Goal: Task Accomplishment & Management: Use online tool/utility

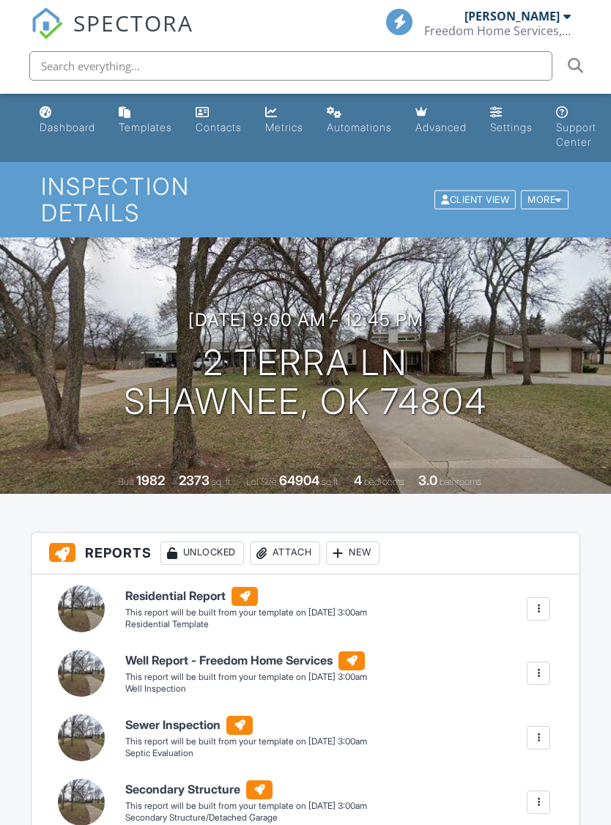
click at [358, 542] on div "New" at bounding box center [353, 553] width 54 height 23
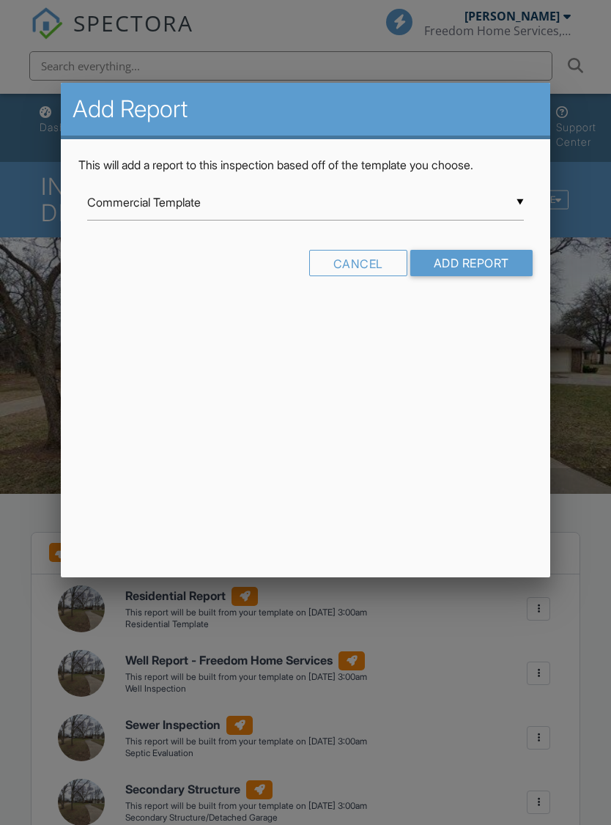
click at [518, 191] on input "Commercial Template" at bounding box center [305, 203] width 436 height 36
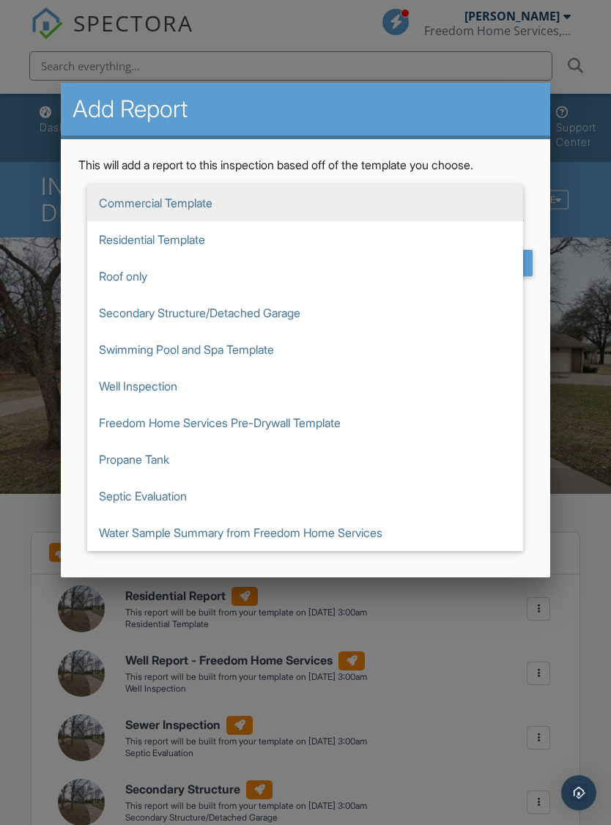
click at [213, 353] on span "Swimming Pool and Spa Template" at bounding box center [305, 349] width 436 height 37
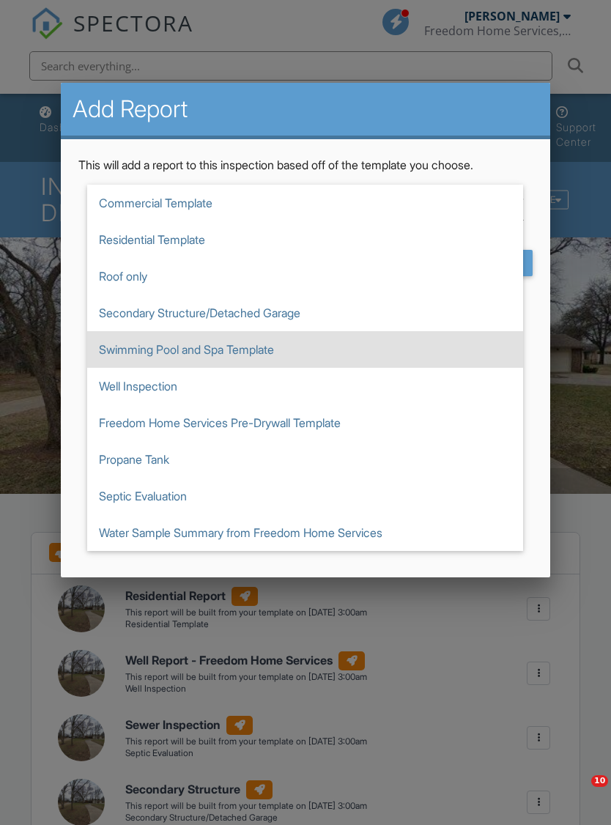
type input "Swimming Pool and Spa Template"
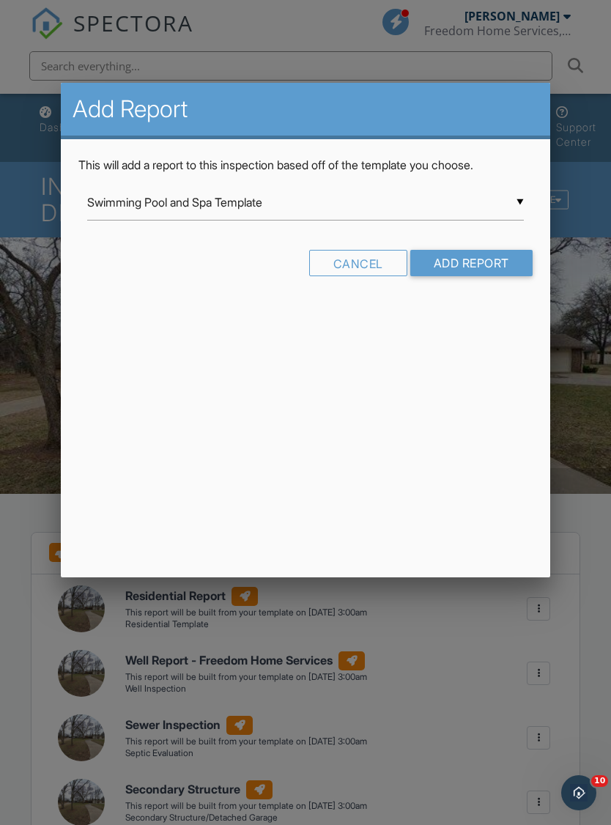
click at [498, 255] on input "Add Report" at bounding box center [471, 263] width 122 height 26
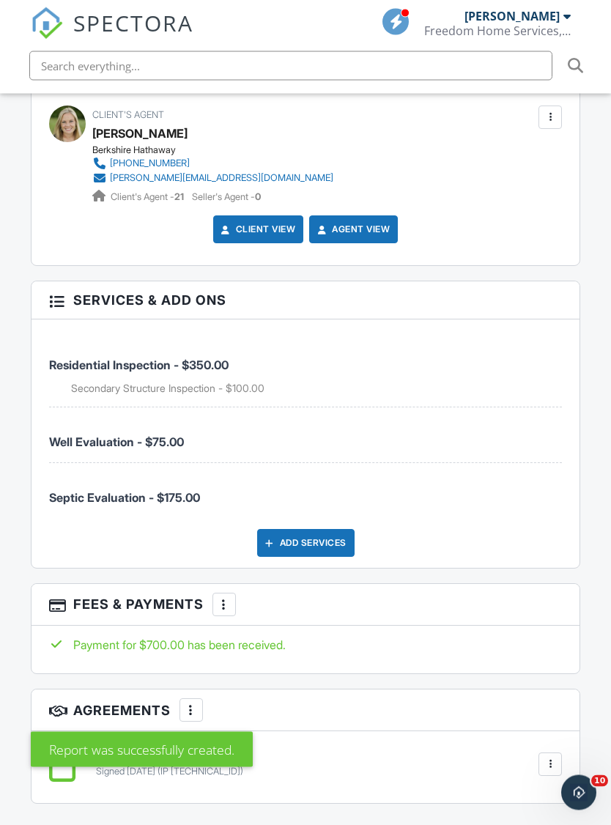
scroll to position [2122, 0]
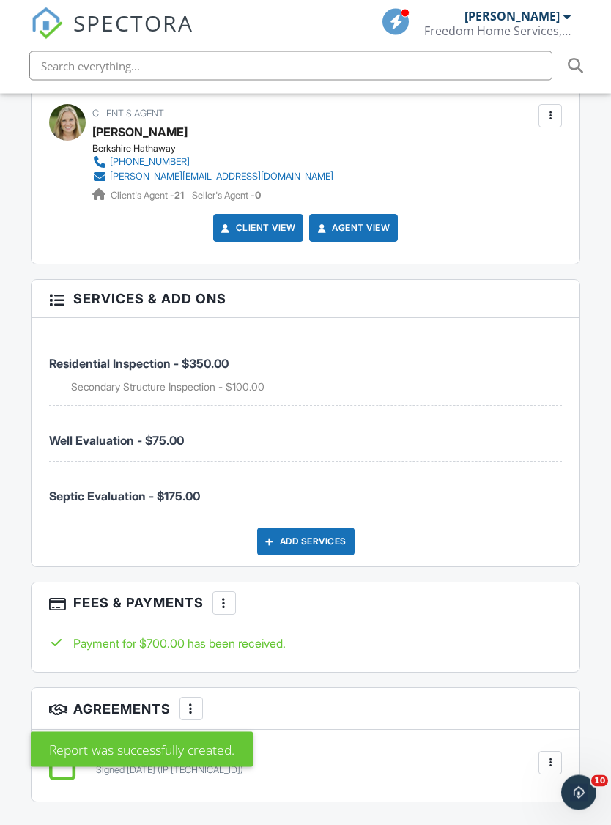
click at [325, 528] on div "Add Services" at bounding box center [305, 542] width 97 height 28
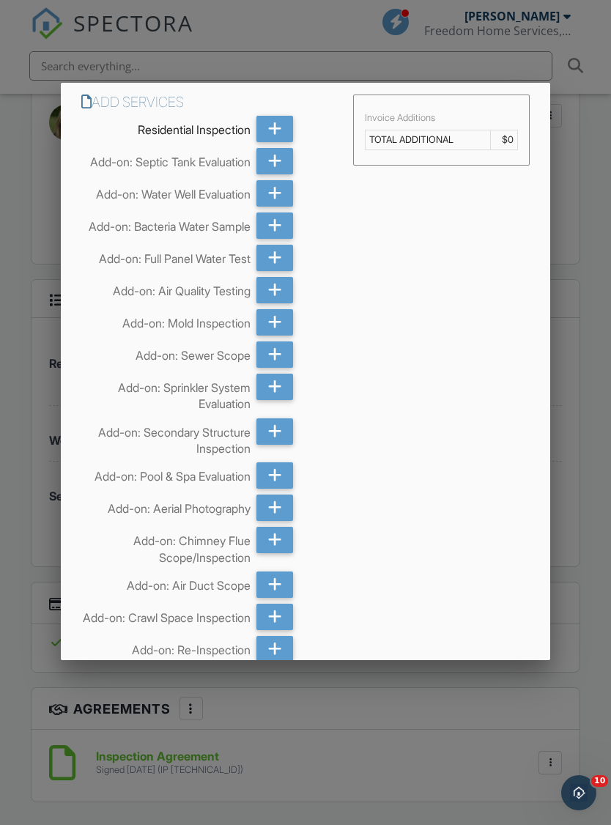
click at [268, 489] on icon at bounding box center [275, 476] width 14 height 26
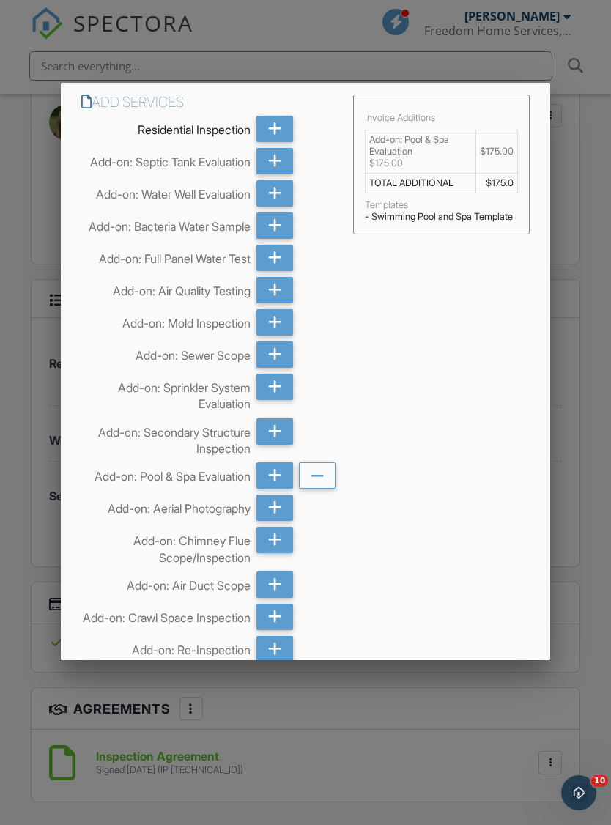
click at [573, 491] on div at bounding box center [305, 443] width 611 height 1032
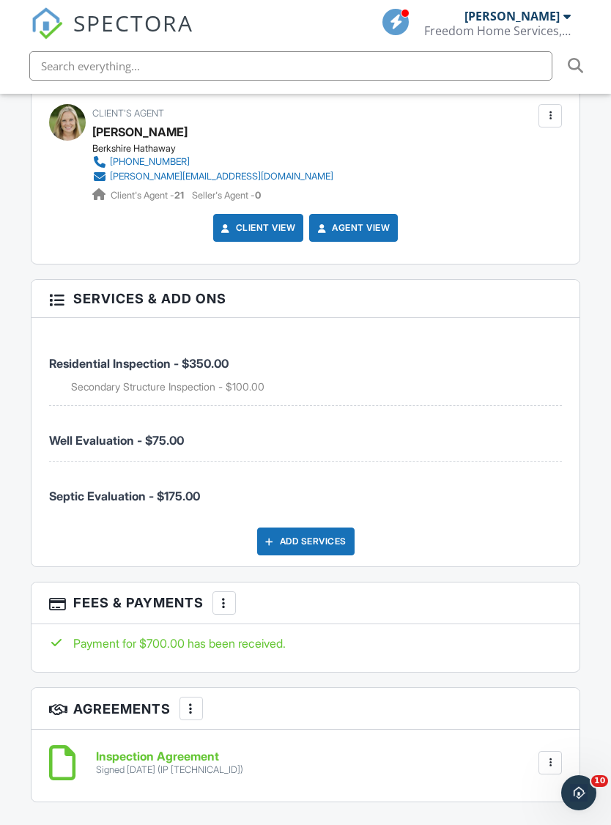
click at [232, 592] on div "More" at bounding box center [224, 603] width 23 height 23
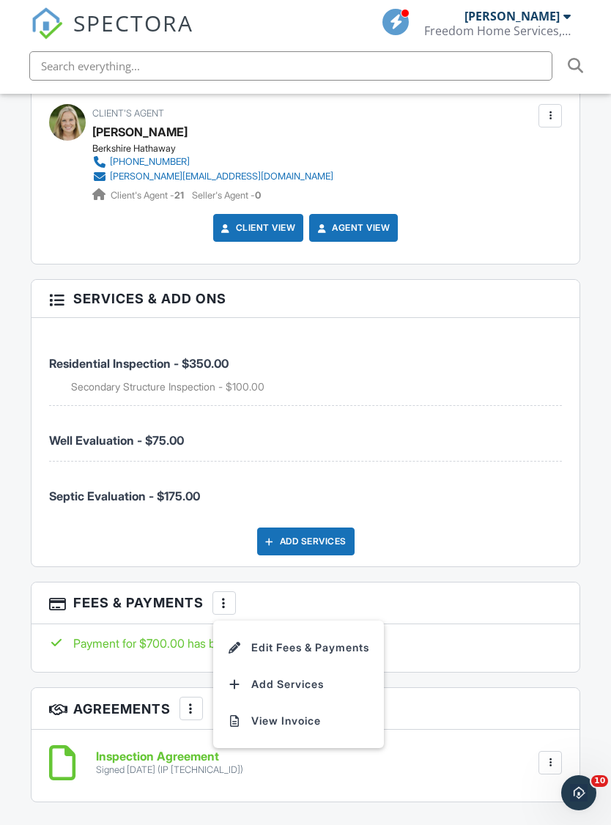
click at [336, 630] on li "Edit Fees & Payments" at bounding box center [298, 648] width 153 height 37
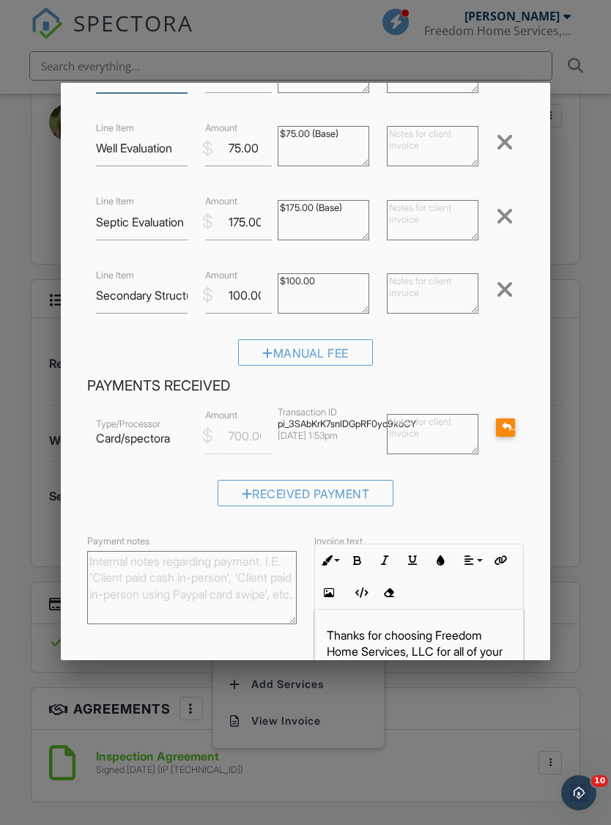
scroll to position [142, 0]
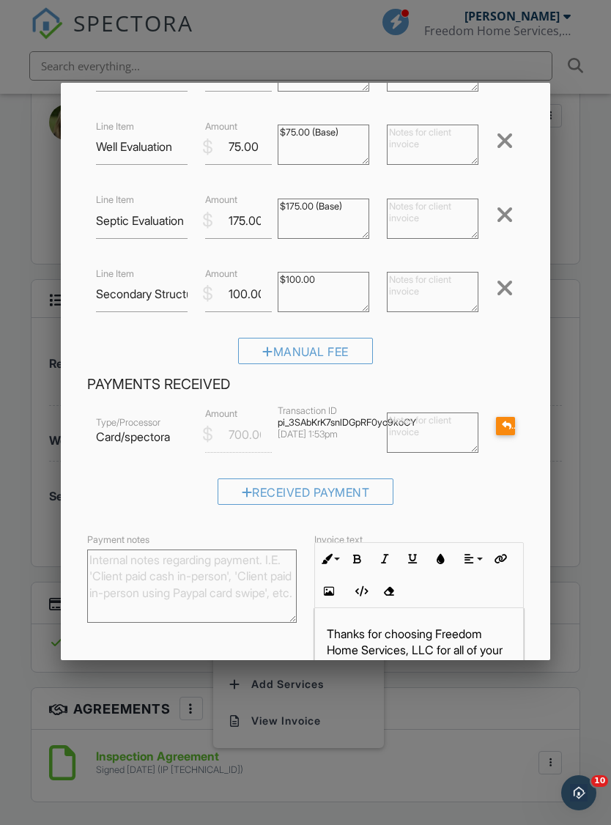
click at [330, 354] on div "Manual Fee" at bounding box center [305, 351] width 135 height 26
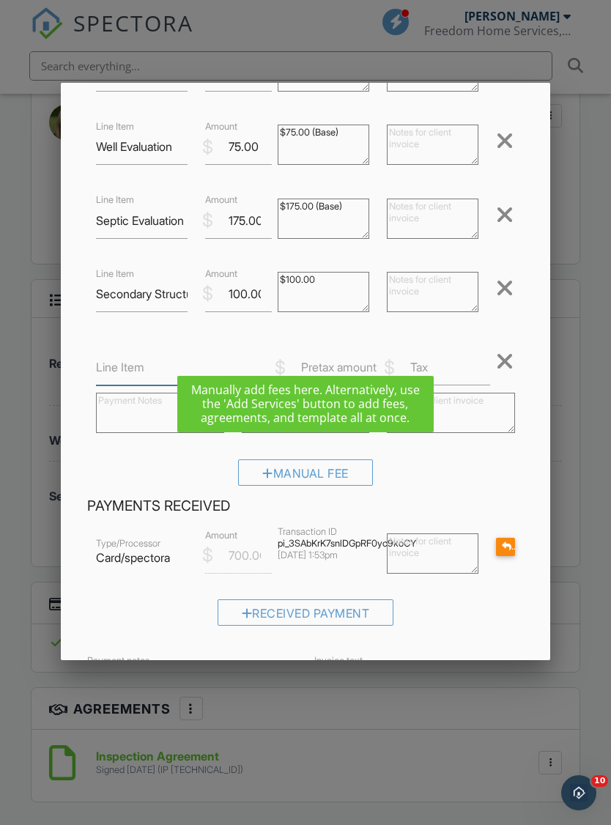
click at [138, 359] on input "Line Item" at bounding box center [178, 368] width 164 height 36
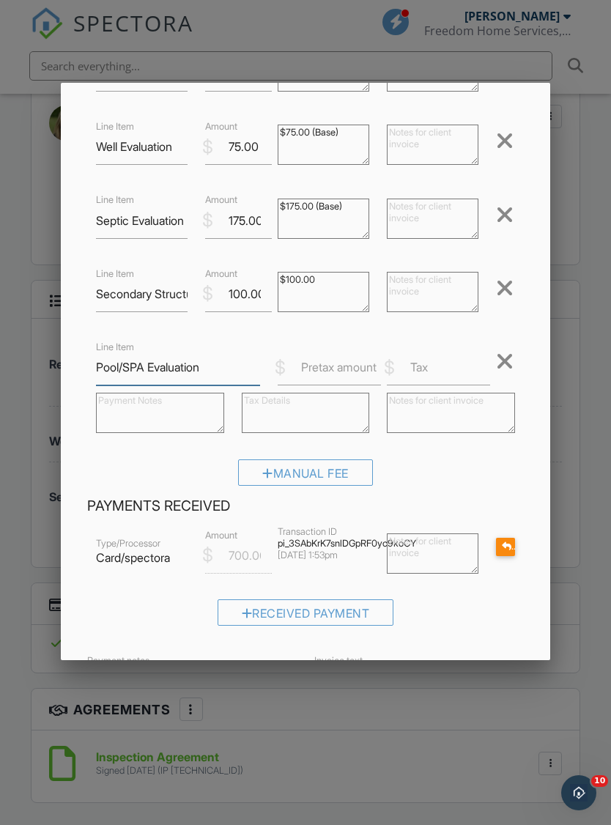
type input "Pool/SPA Evaluation"
click at [326, 373] on label "Pretax amount" at bounding box center [338, 367] width 75 height 16
click at [326, 373] on input "Pretax amount" at bounding box center [329, 368] width 103 height 36
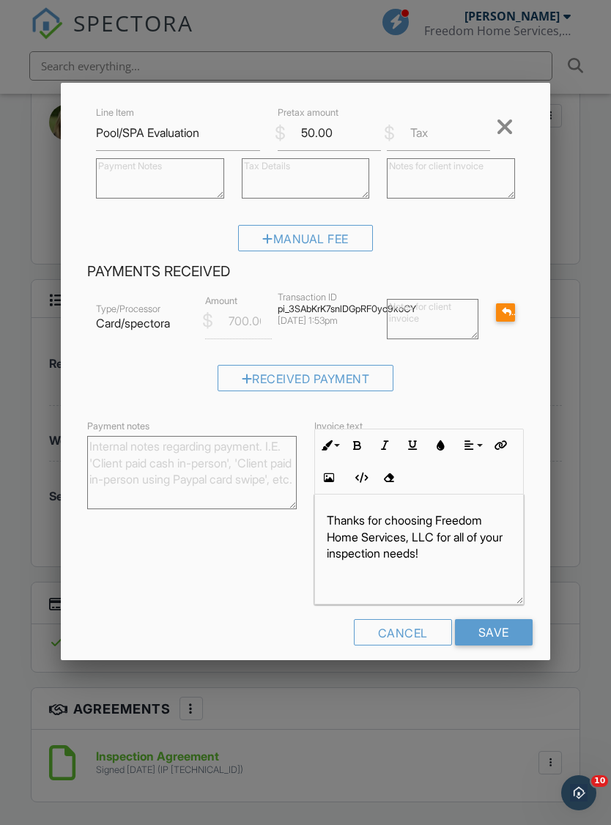
scroll to position [375, 0]
type input "50.00"
click at [509, 628] on input "Save" at bounding box center [494, 634] width 78 height 26
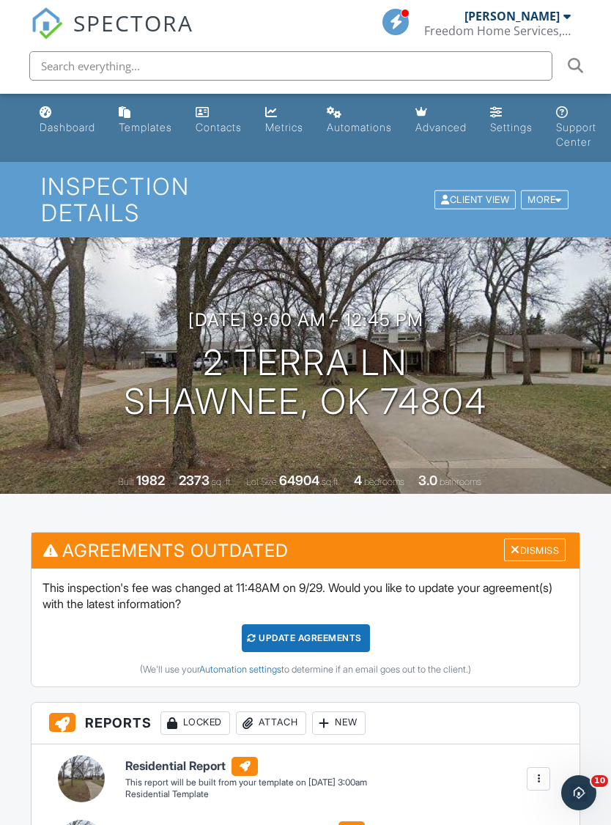
click at [341, 624] on div "Update Agreements" at bounding box center [306, 638] width 128 height 28
